Goal: Communication & Community: Participate in discussion

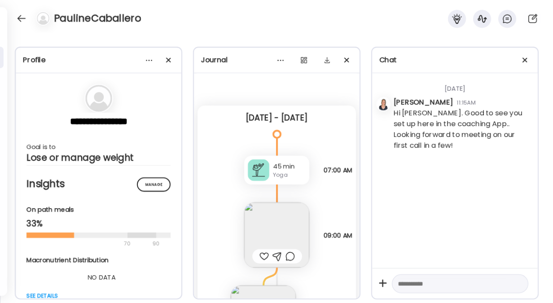
scroll to position [257, 0]
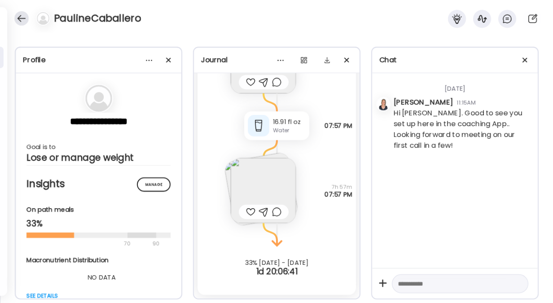
click at [17, 17] on div at bounding box center [21, 18] width 14 height 14
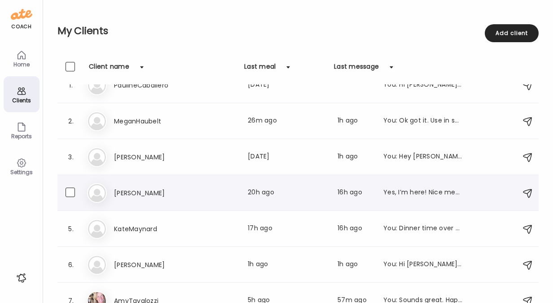
scroll to position [0, 0]
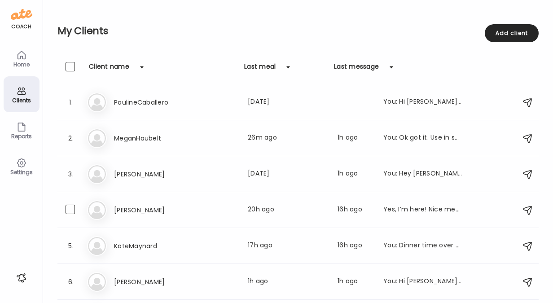
drag, startPoint x: 140, startPoint y: 217, endPoint x: 159, endPoint y: 207, distance: 21.9
click at [140, 217] on div "Ka [PERSON_NAME] Last meal: 20h ago Last message: 16h ago Yes, I’m here! Nice m…" at bounding box center [299, 210] width 425 height 20
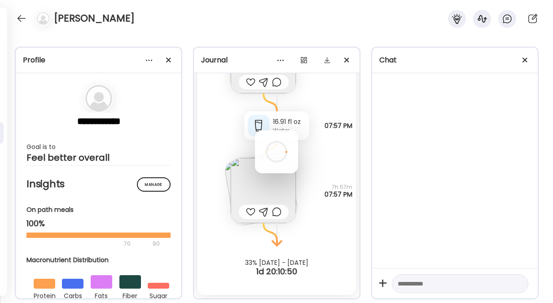
scroll to position [81, 0]
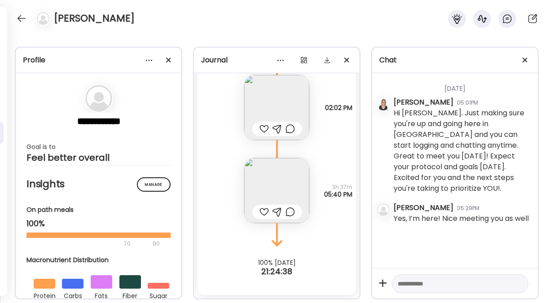
click at [442, 285] on textarea at bounding box center [452, 283] width 109 height 11
type textarea "**********"
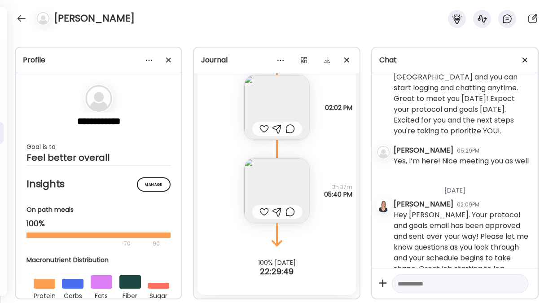
scroll to position [116, 0]
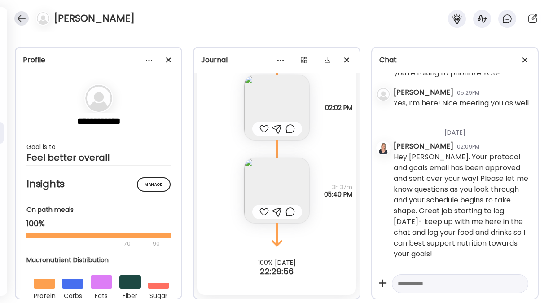
click at [24, 19] on div at bounding box center [21, 18] width 14 height 14
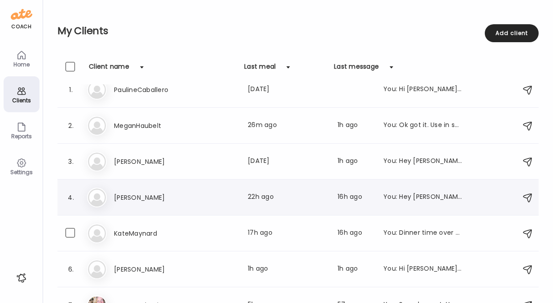
scroll to position [0, 0]
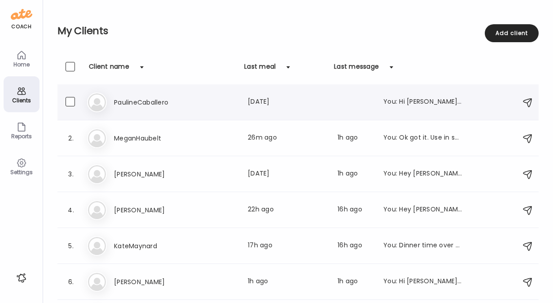
click at [391, 107] on div "You: Hi [PERSON_NAME]. Good to see you set up here in the coaching App.. Lookin…" at bounding box center [423, 102] width 79 height 11
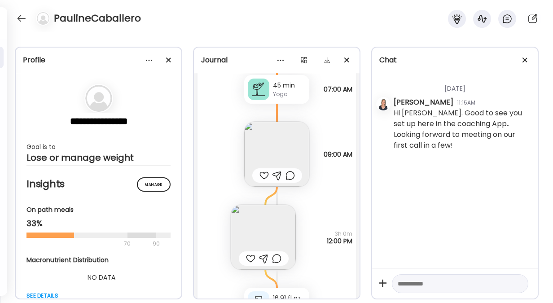
scroll to position [257, 0]
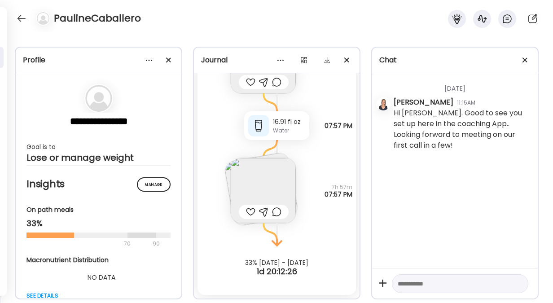
click at [425, 286] on textarea at bounding box center [452, 283] width 109 height 11
type textarea "**********"
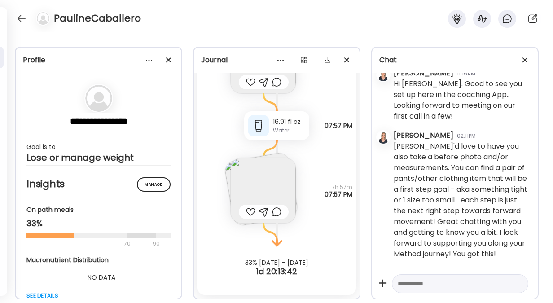
scroll to position [40, 0]
click at [24, 16] on div at bounding box center [21, 18] width 14 height 14
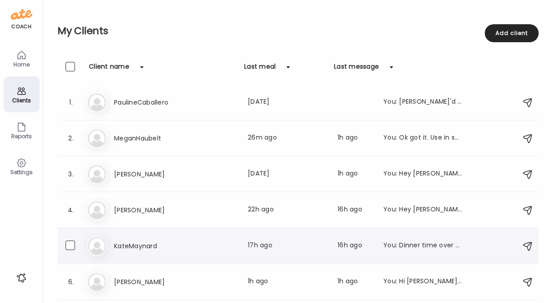
scroll to position [31, 0]
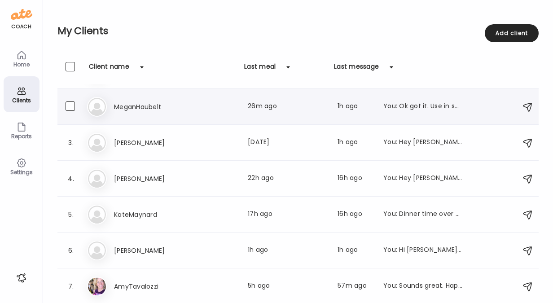
click at [66, 124] on div "2. Me [PERSON_NAME] Last meal: 26m ago Last message: 1h ago You: Ok got it. Use…" at bounding box center [297, 107] width 481 height 36
click at [209, 22] on div "My Clients Add client" at bounding box center [297, 31] width 481 height 62
click at [25, 56] on icon at bounding box center [22, 55] width 8 height 8
